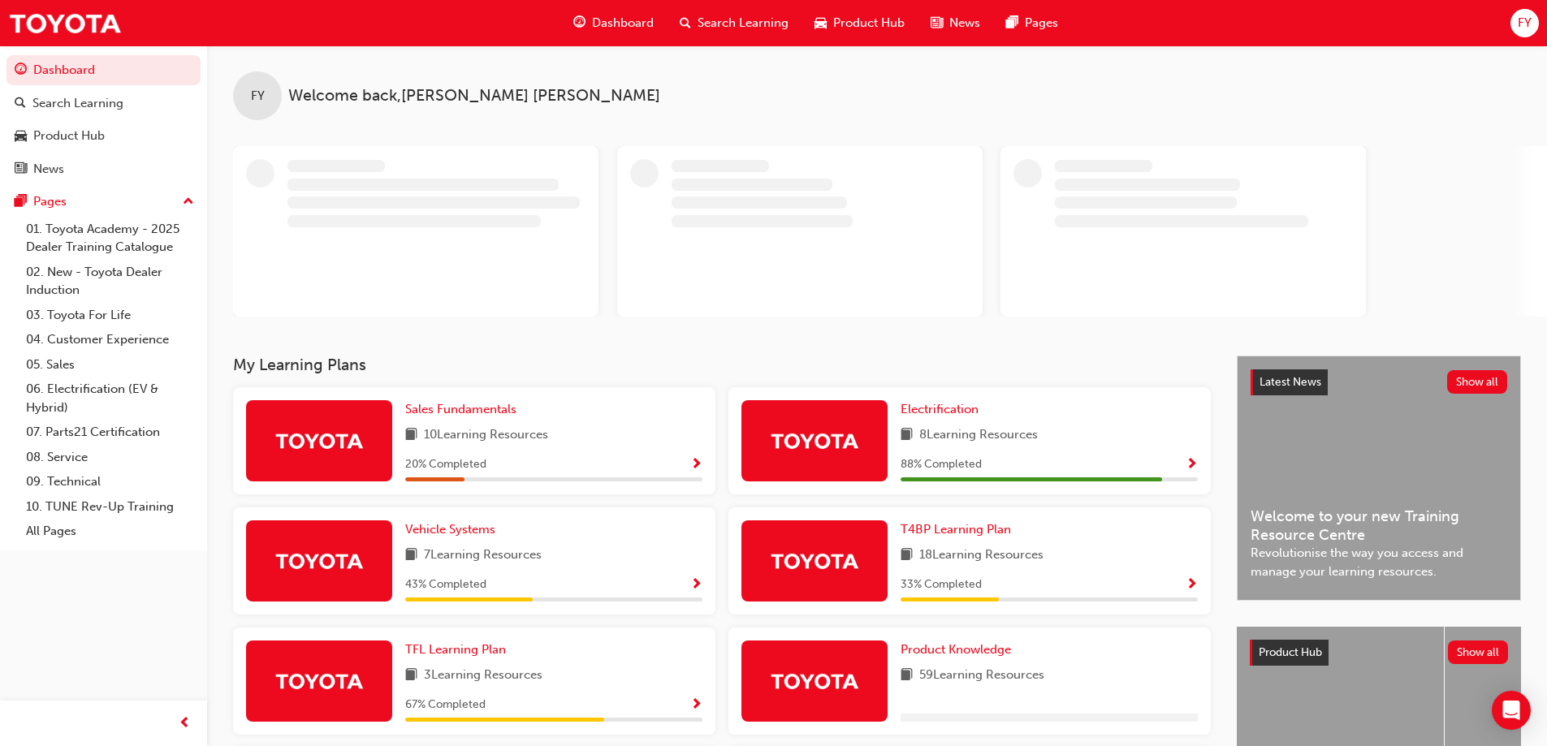
click at [1512, 28] on div "FY" at bounding box center [1524, 23] width 28 height 28
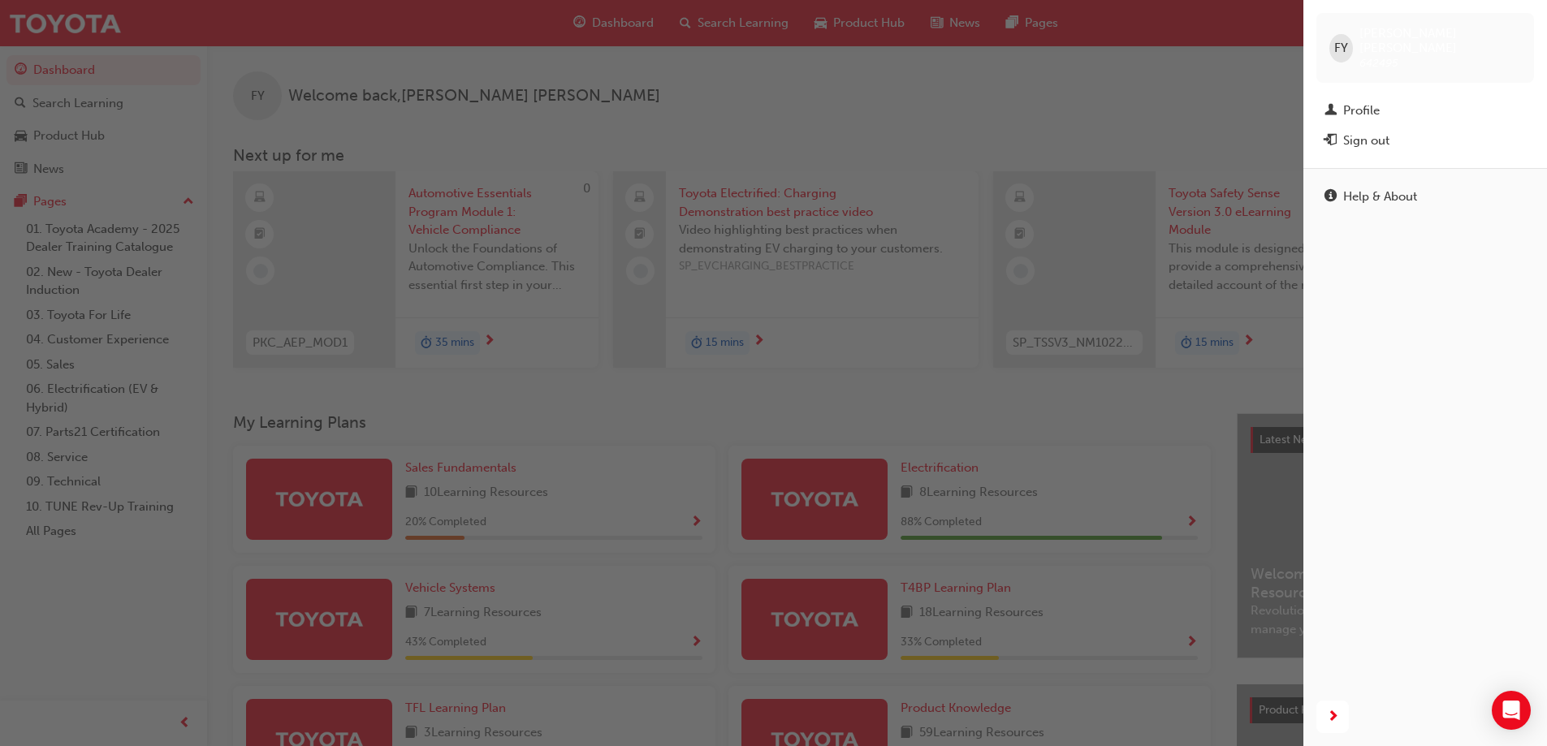
click at [879, 106] on div "button" at bounding box center [651, 373] width 1303 height 746
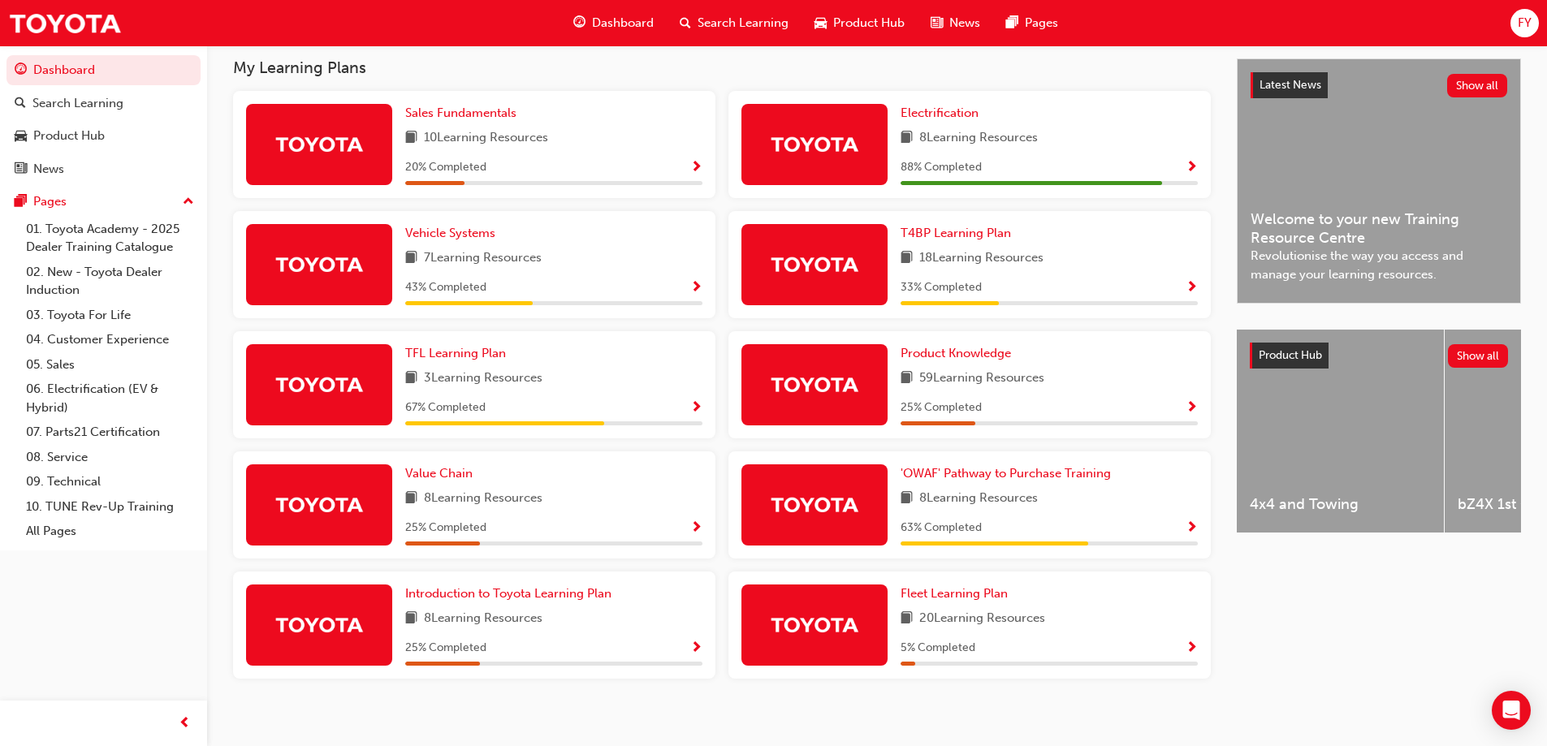
scroll to position [373, 0]
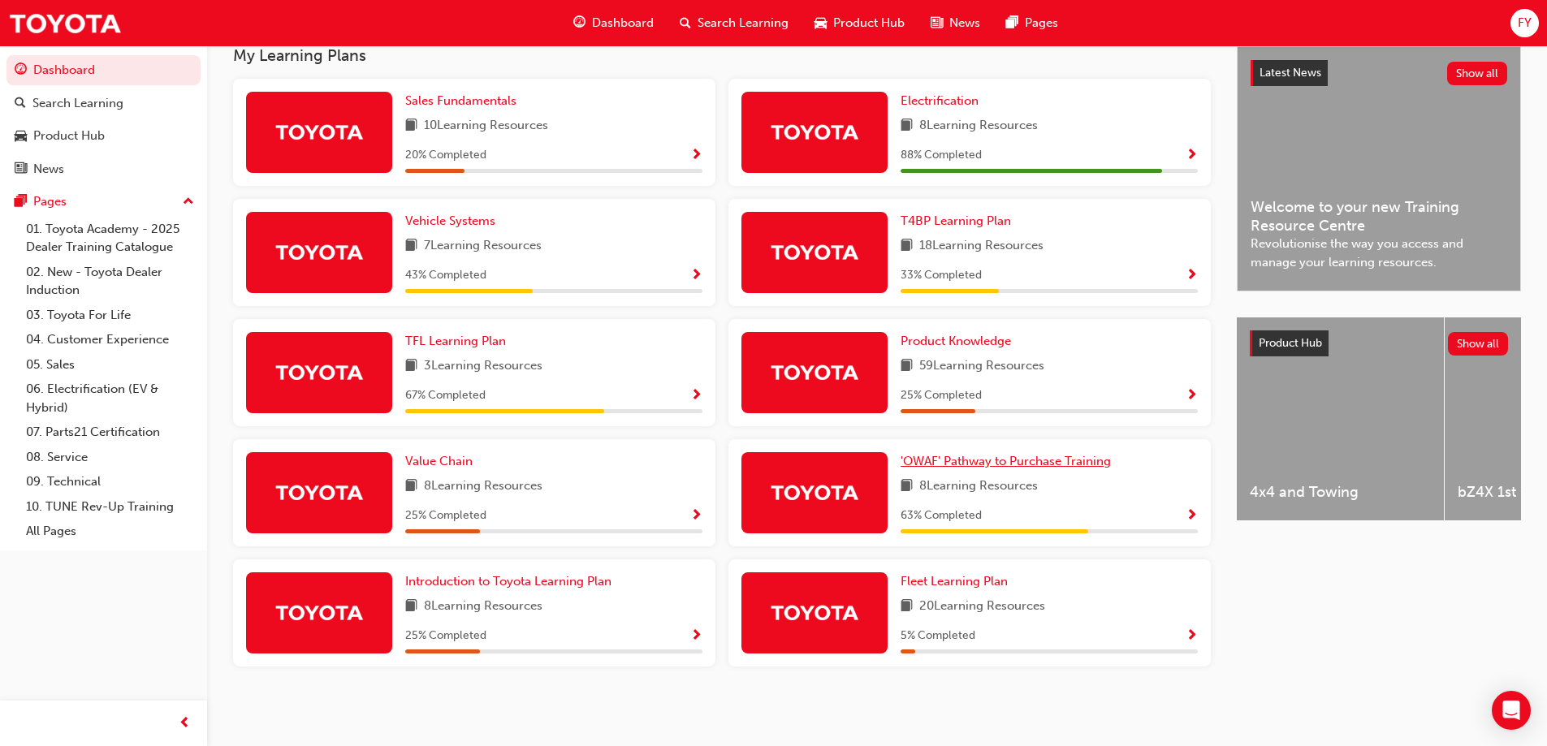
click at [1011, 455] on span "'OWAF' Pathway to Purchase Training" at bounding box center [1005, 461] width 210 height 15
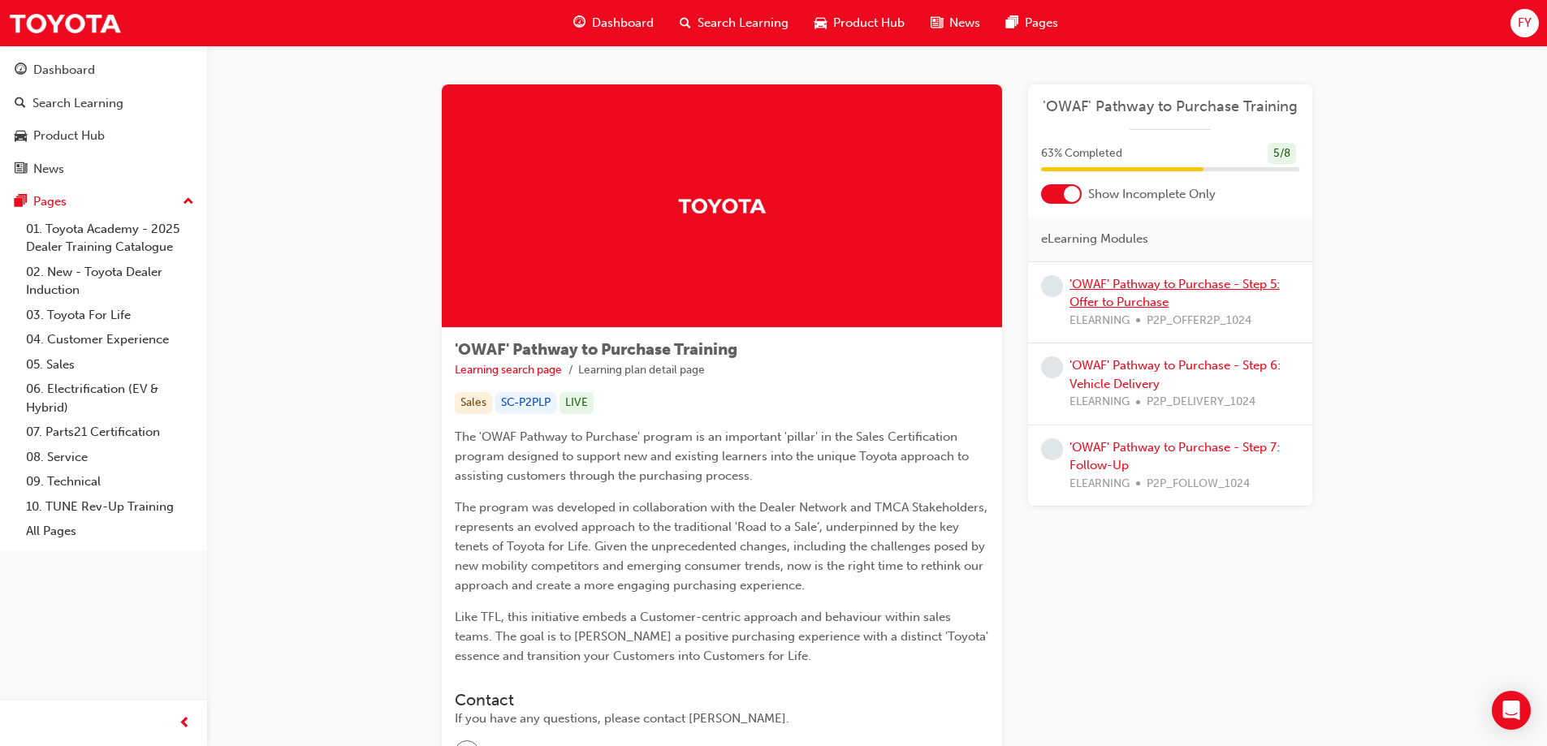
click at [1107, 284] on link "'OWAF' Pathway to Purchase - Step 5: Offer to Purchase" at bounding box center [1174, 293] width 210 height 33
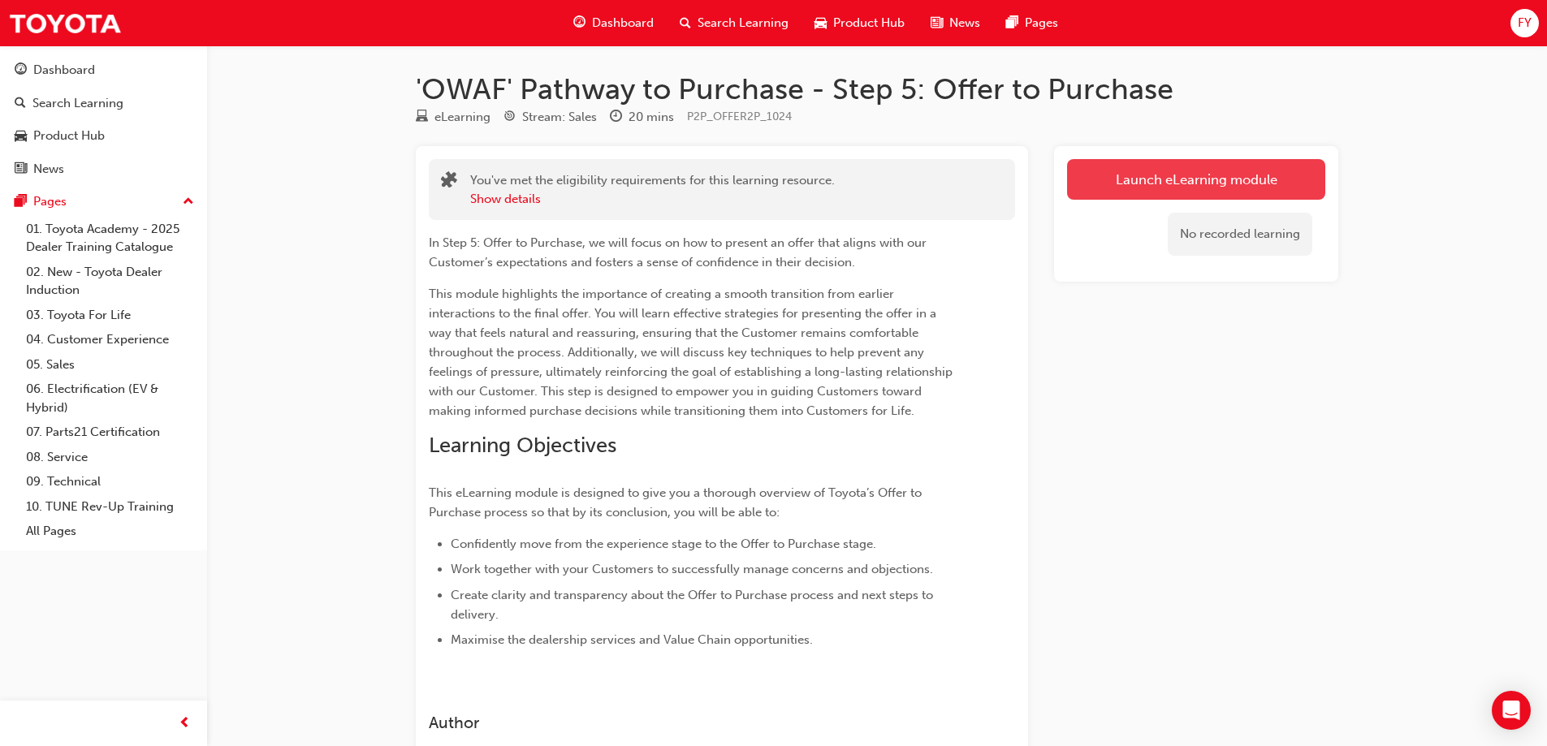
click at [1135, 187] on link "Launch eLearning module" at bounding box center [1196, 179] width 258 height 41
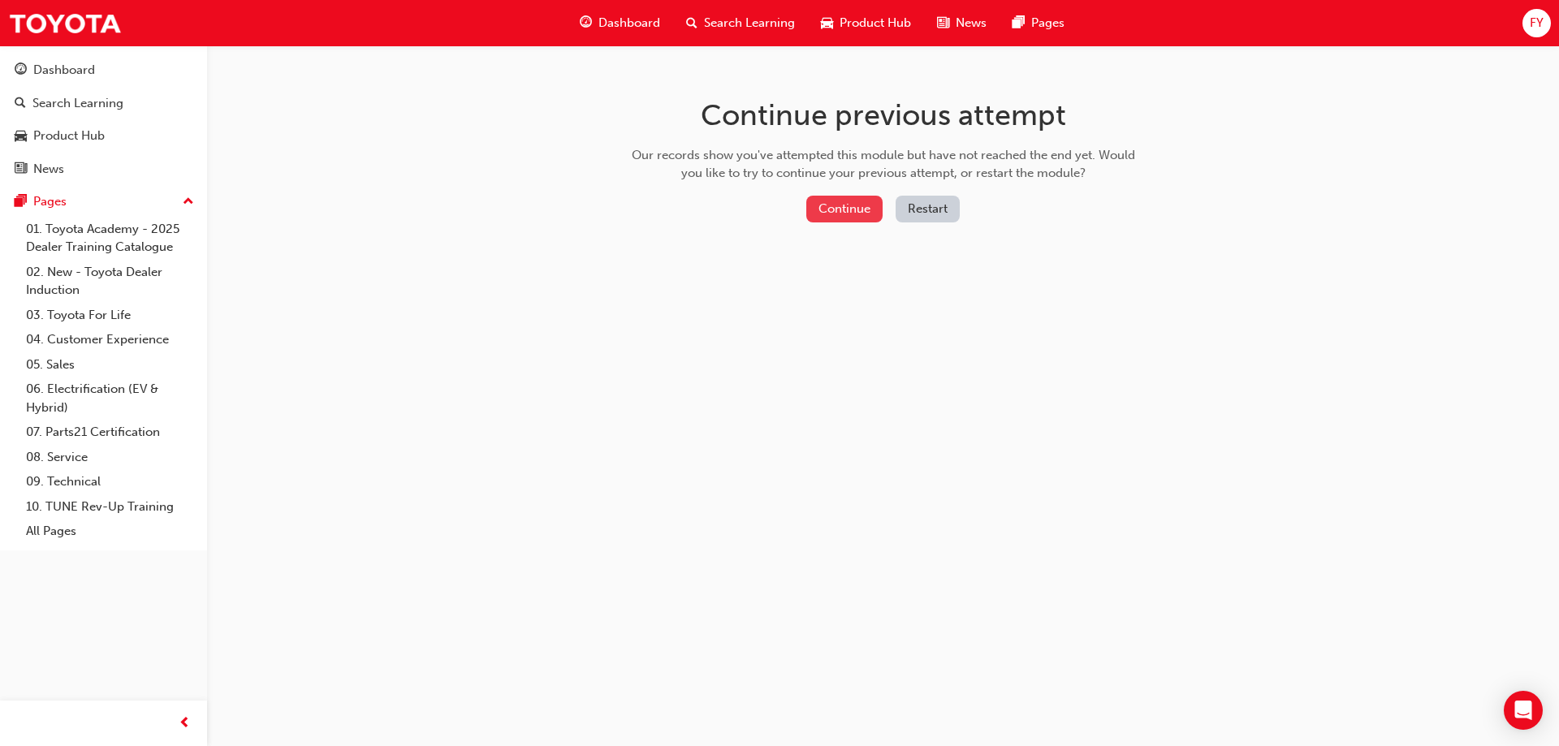
click at [810, 208] on button "Continue" at bounding box center [844, 209] width 76 height 27
